Goal: Check status

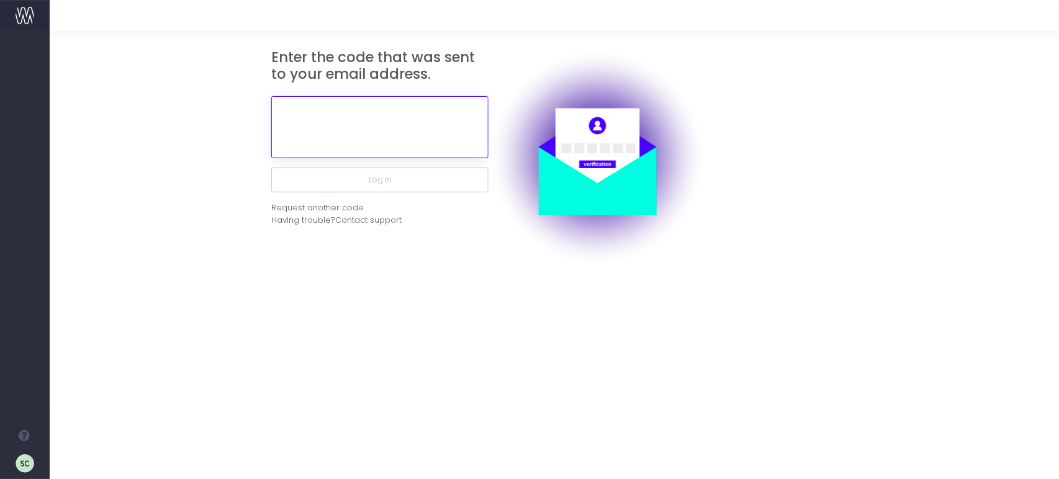
click at [400, 111] on input "text" at bounding box center [379, 127] width 217 height 62
type input "115351"
click at [271, 168] on button "Log in" at bounding box center [379, 180] width 217 height 25
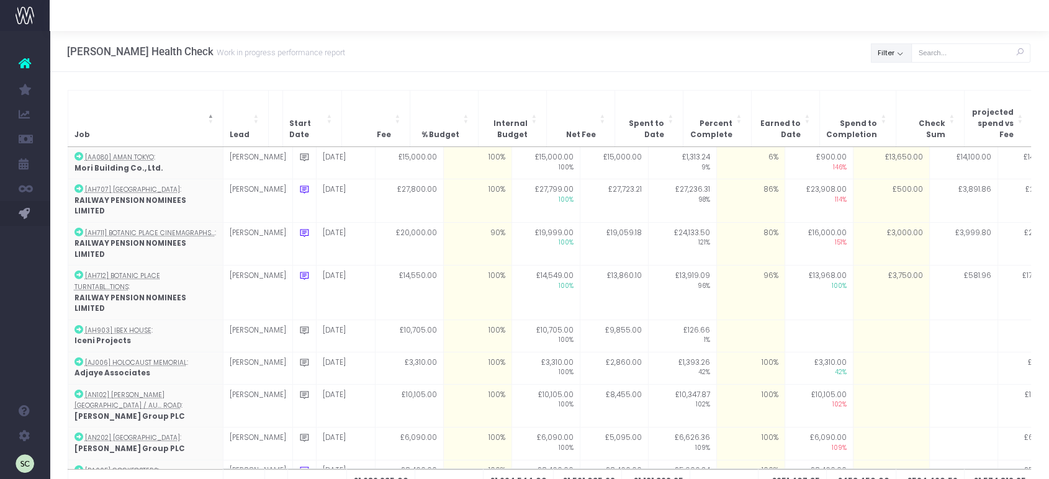
click at [885, 51] on button "Filter" at bounding box center [891, 52] width 41 height 19
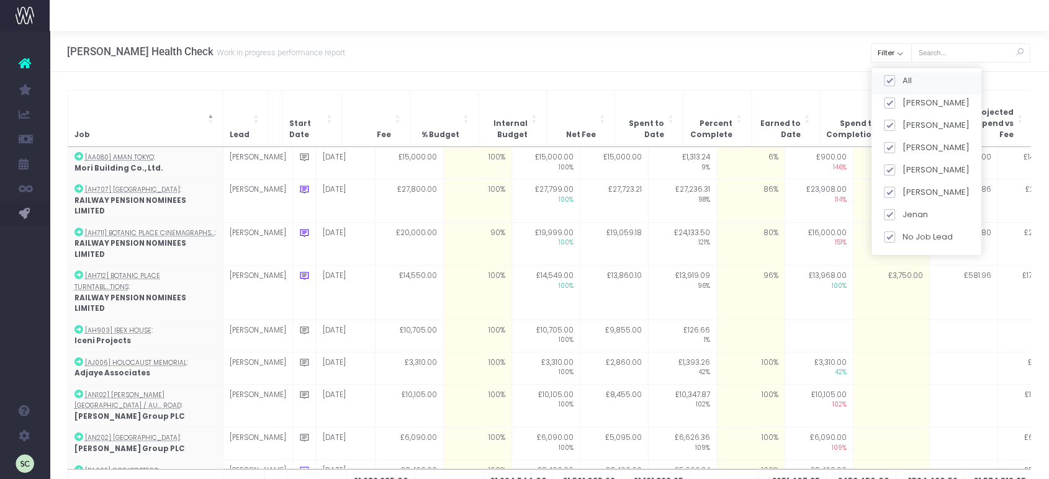
click at [895, 82] on span at bounding box center [889, 80] width 11 height 11
click at [902, 82] on input "All" at bounding box center [906, 79] width 8 height 8
checkbox input "false"
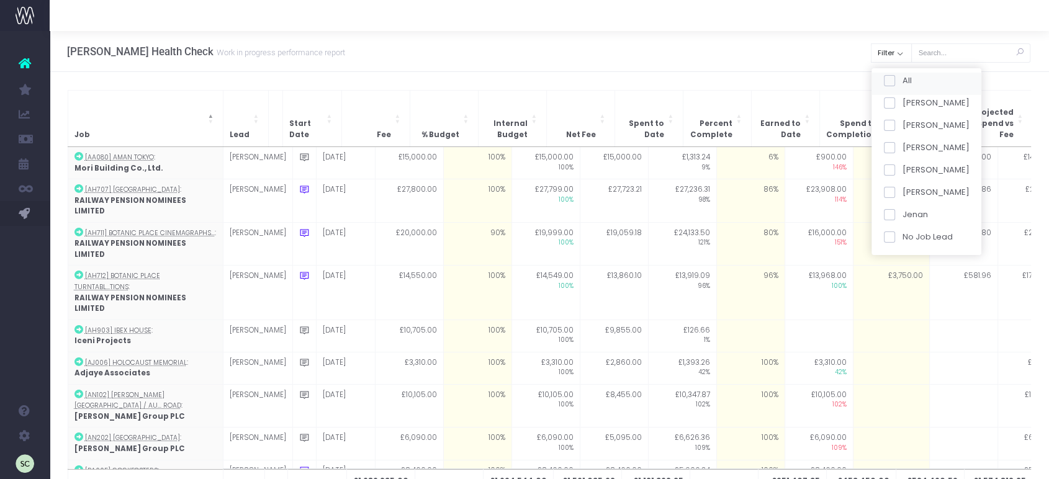
checkbox input "false"
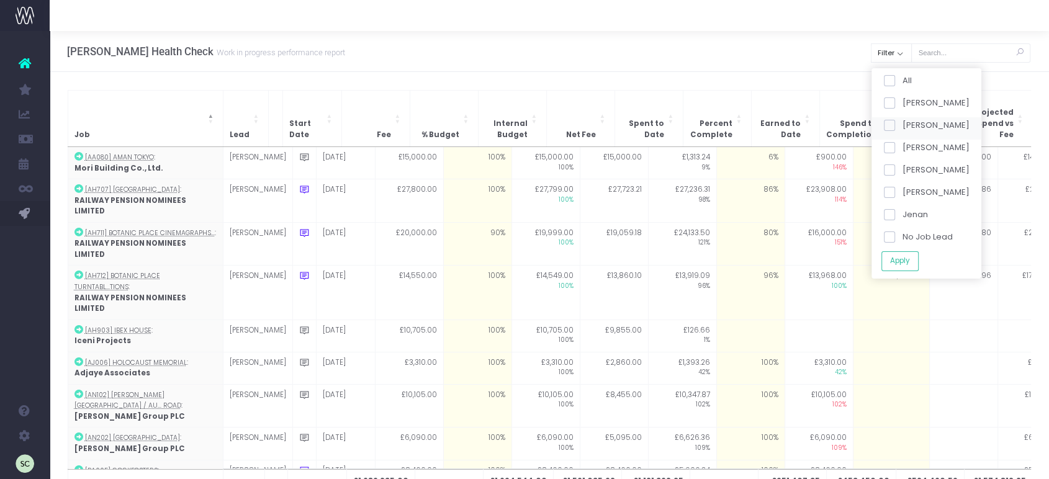
click at [894, 98] on span at bounding box center [889, 102] width 11 height 11
click at [902, 98] on input "[PERSON_NAME]" at bounding box center [906, 101] width 8 height 8
checkbox input "true"
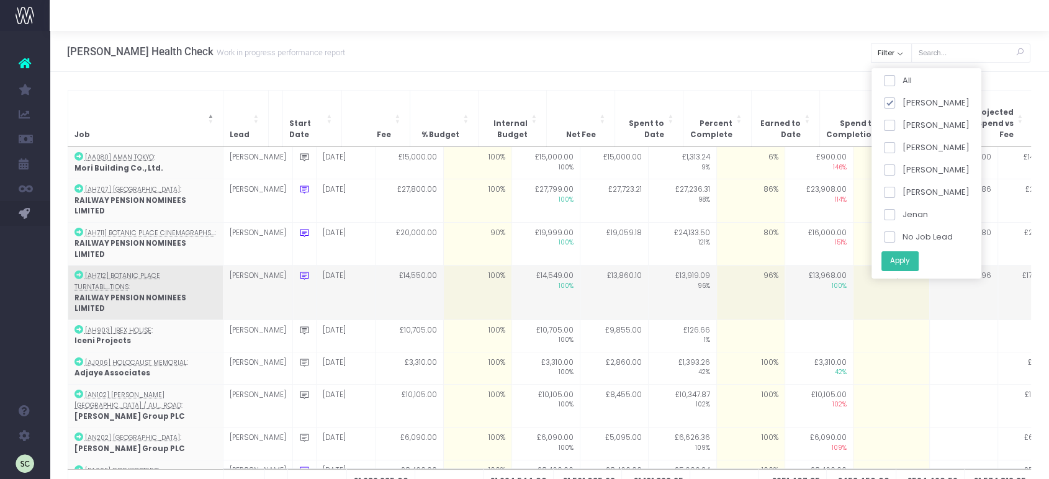
click at [897, 265] on button "Apply" at bounding box center [899, 261] width 37 height 20
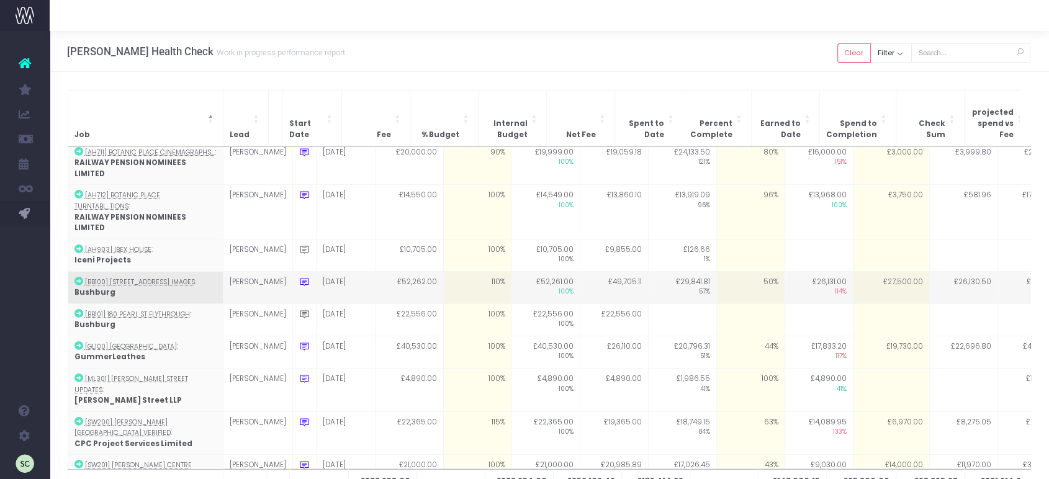
scroll to position [86, 0]
